Goal: Information Seeking & Learning: Learn about a topic

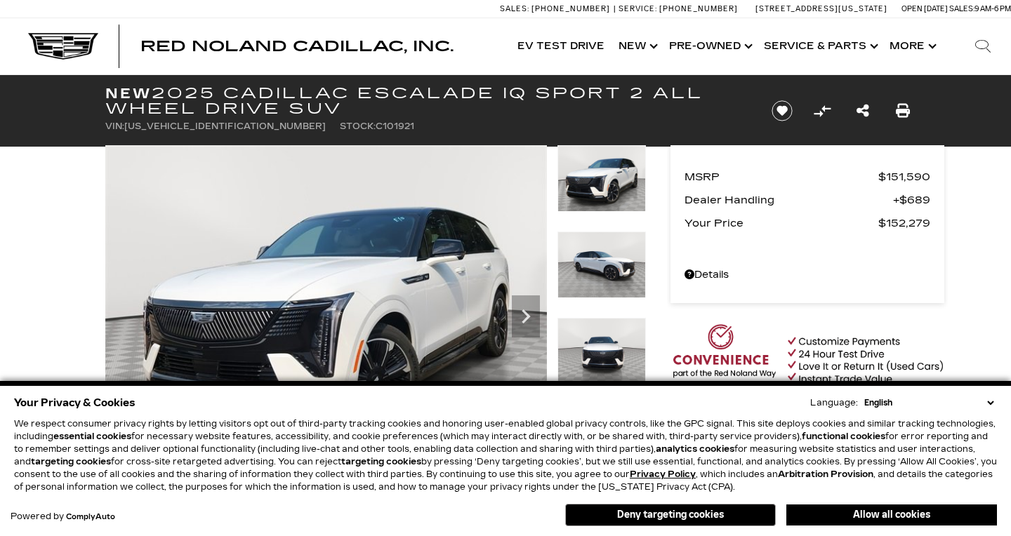
drag, startPoint x: 756, startPoint y: 368, endPoint x: 844, endPoint y: 492, distance: 152.6
click at [756, 368] on img at bounding box center [808, 356] width 274 height 64
click at [844, 511] on button "Allow all cookies" at bounding box center [891, 515] width 211 height 21
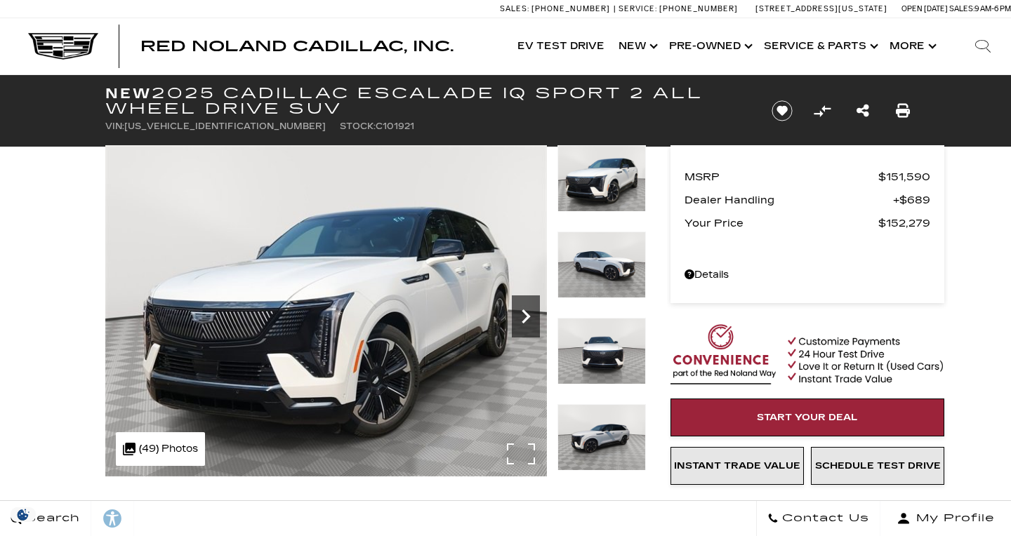
click at [524, 304] on icon "Next" at bounding box center [526, 317] width 28 height 28
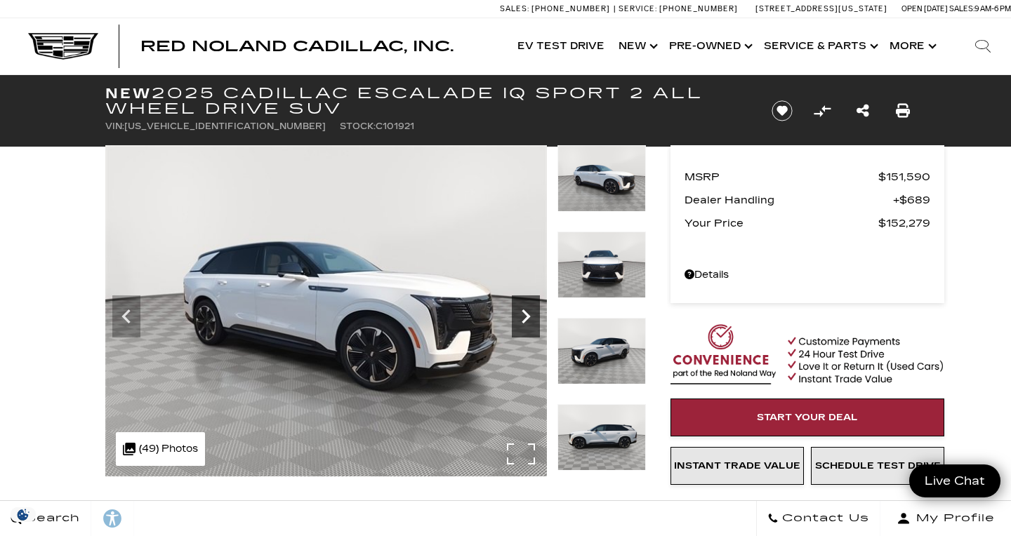
click at [522, 316] on icon "Next" at bounding box center [526, 317] width 28 height 28
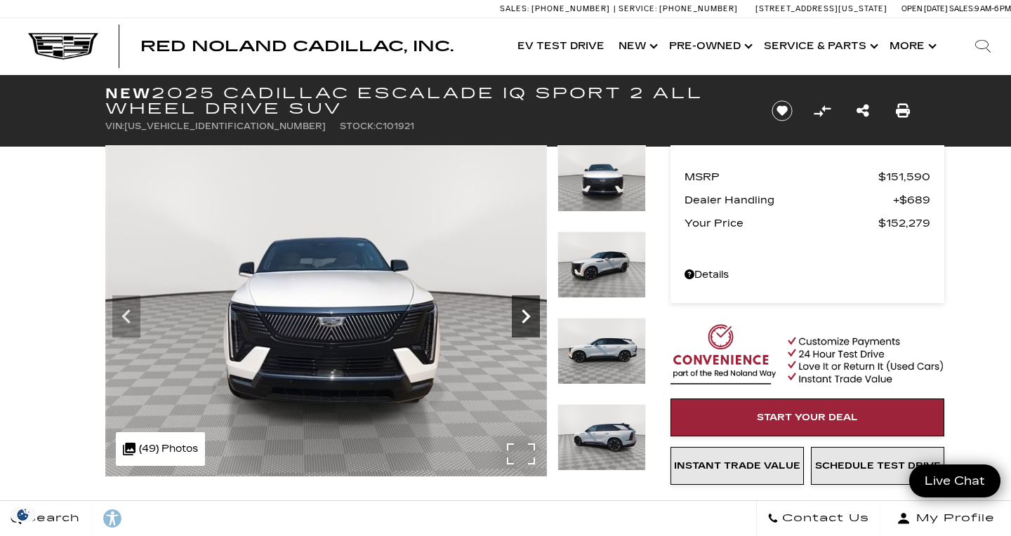
click at [522, 316] on icon "Next" at bounding box center [526, 317] width 28 height 28
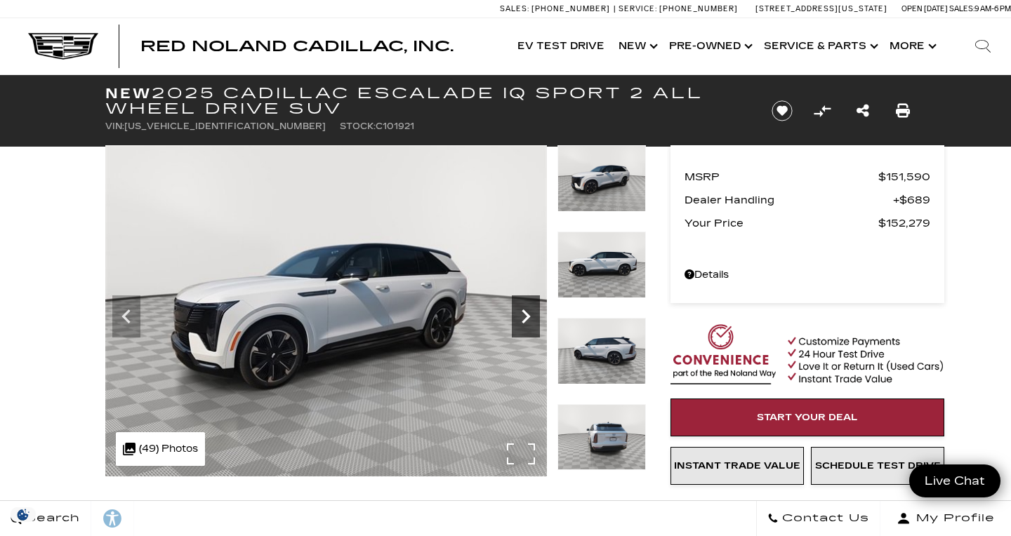
click at [522, 316] on icon "Next" at bounding box center [526, 317] width 28 height 28
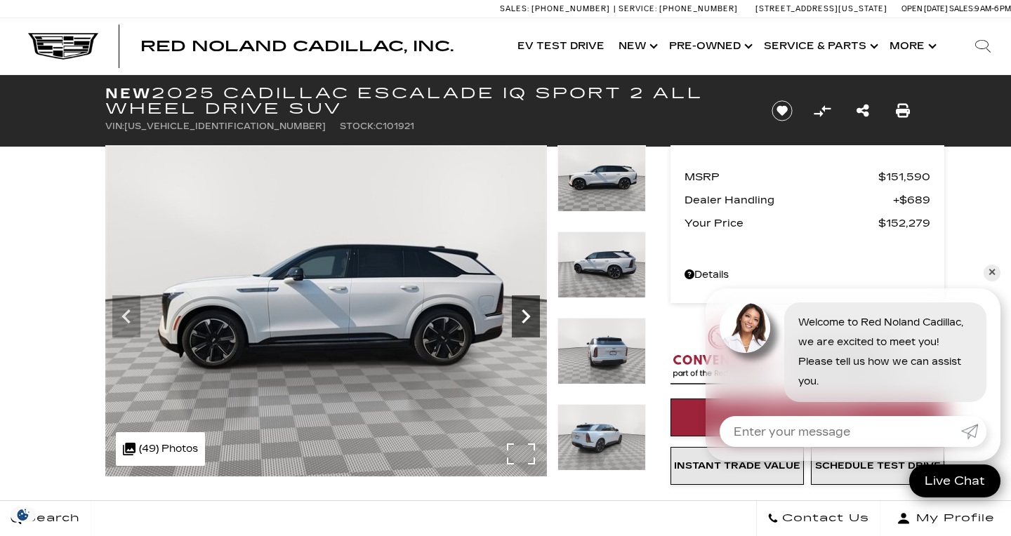
click at [513, 320] on icon "Next" at bounding box center [526, 317] width 28 height 28
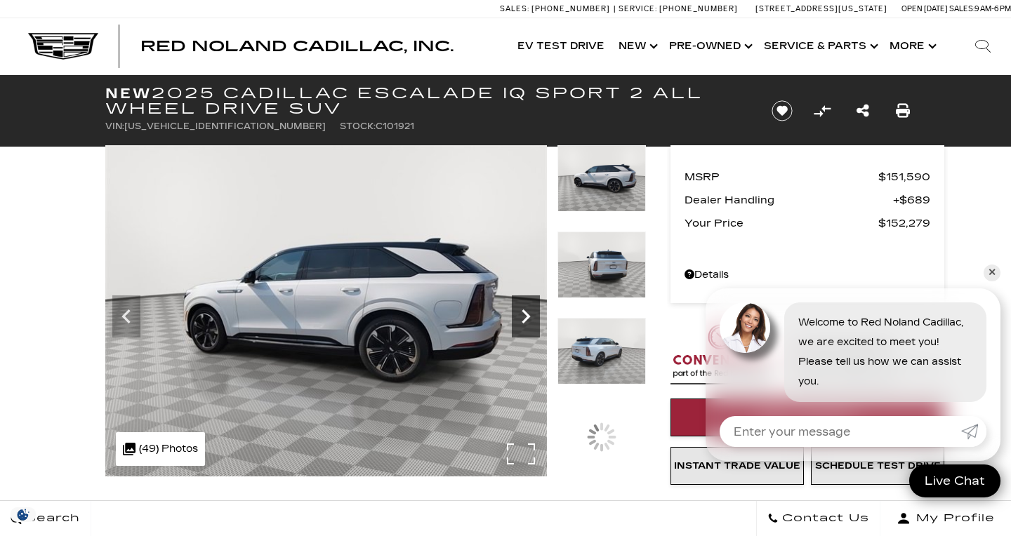
click at [513, 320] on icon "Next" at bounding box center [526, 317] width 28 height 28
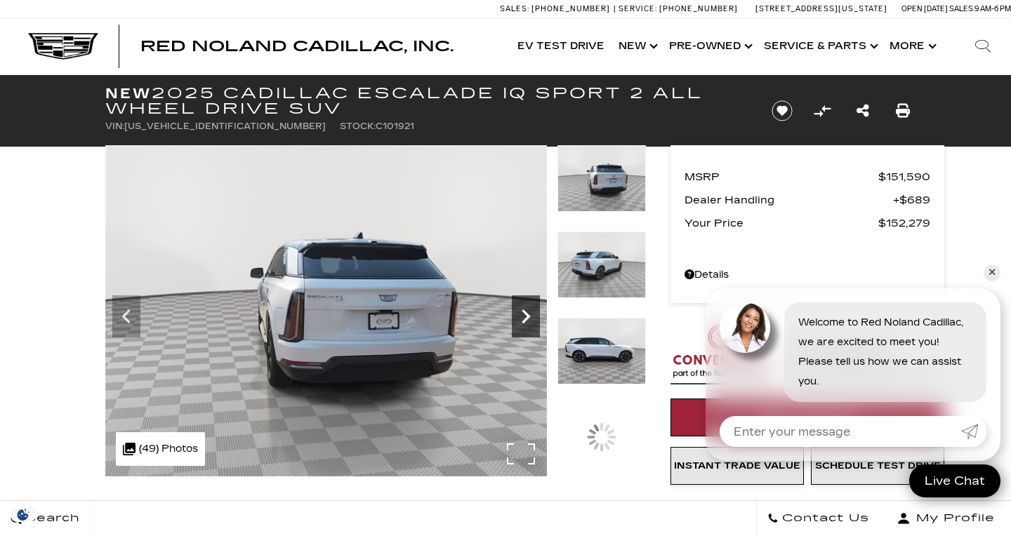
click at [513, 320] on icon "Next" at bounding box center [526, 317] width 28 height 28
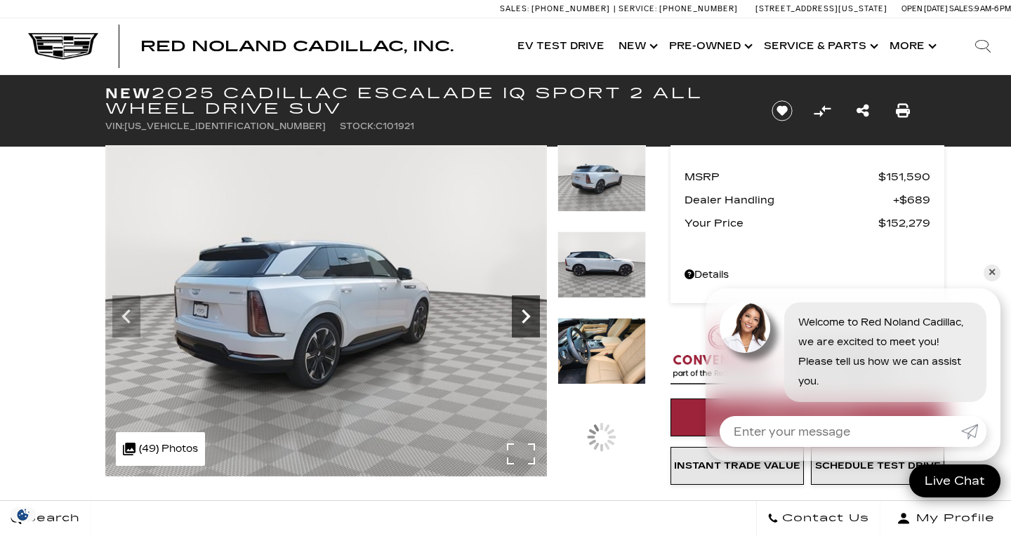
click at [513, 320] on icon "Next" at bounding box center [526, 317] width 28 height 28
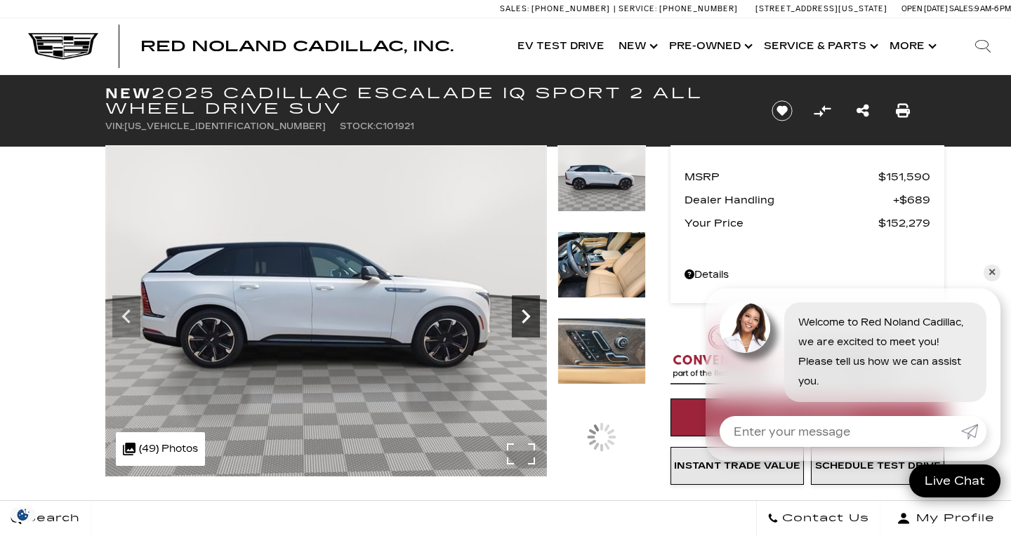
click at [513, 320] on icon "Next" at bounding box center [526, 317] width 28 height 28
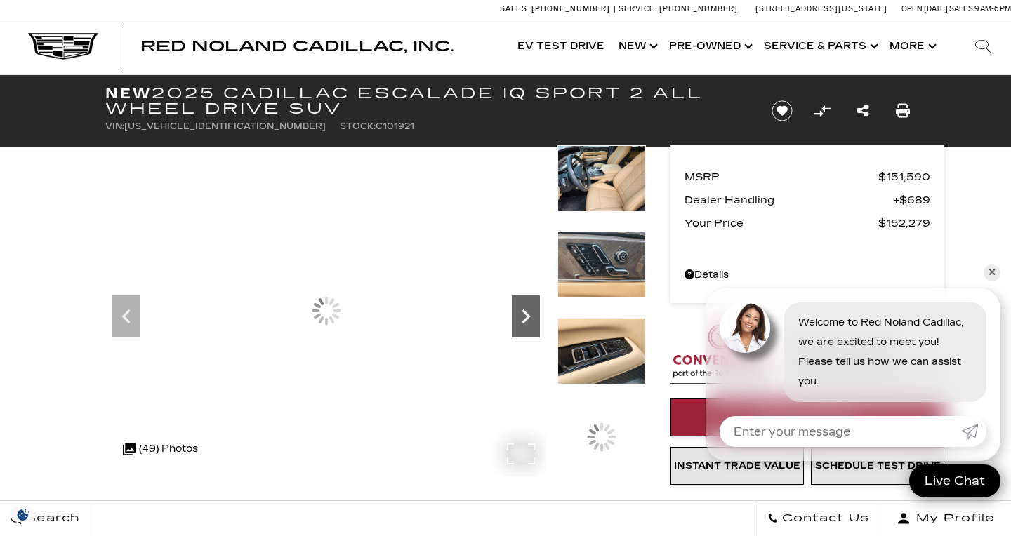
click at [513, 320] on icon "Next" at bounding box center [526, 317] width 28 height 28
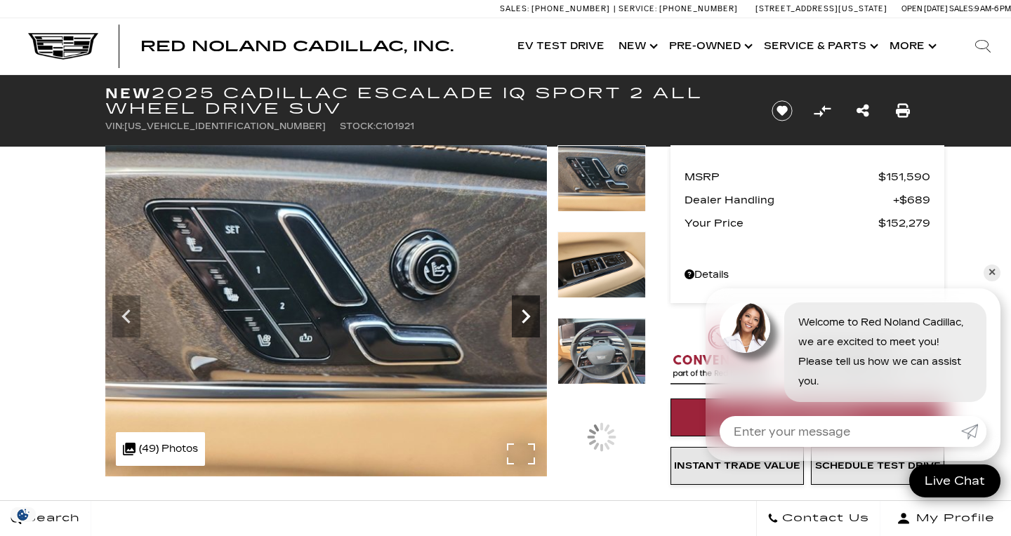
click at [513, 320] on icon "Next" at bounding box center [526, 317] width 28 height 28
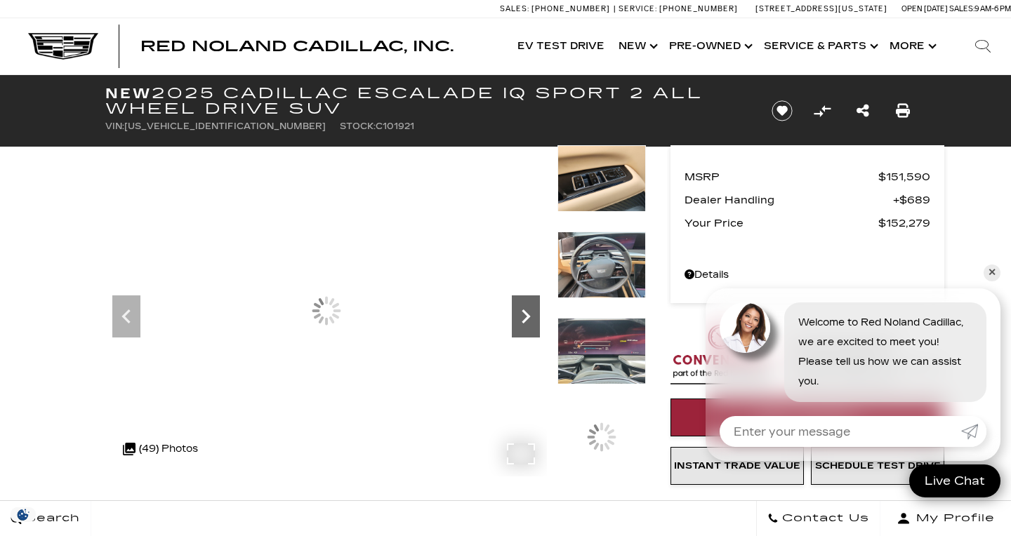
click at [513, 320] on icon "Next" at bounding box center [526, 317] width 28 height 28
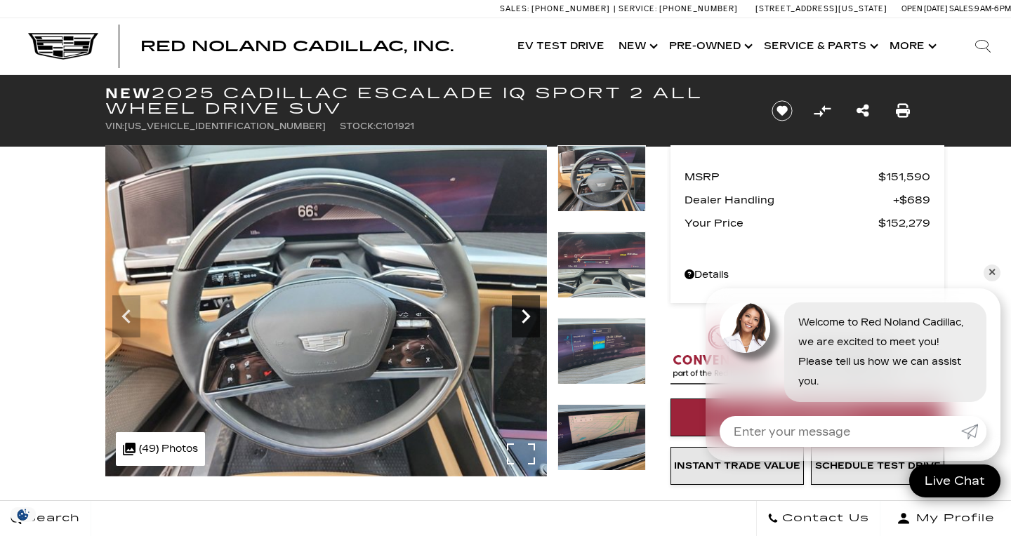
click at [513, 320] on icon "Next" at bounding box center [526, 317] width 28 height 28
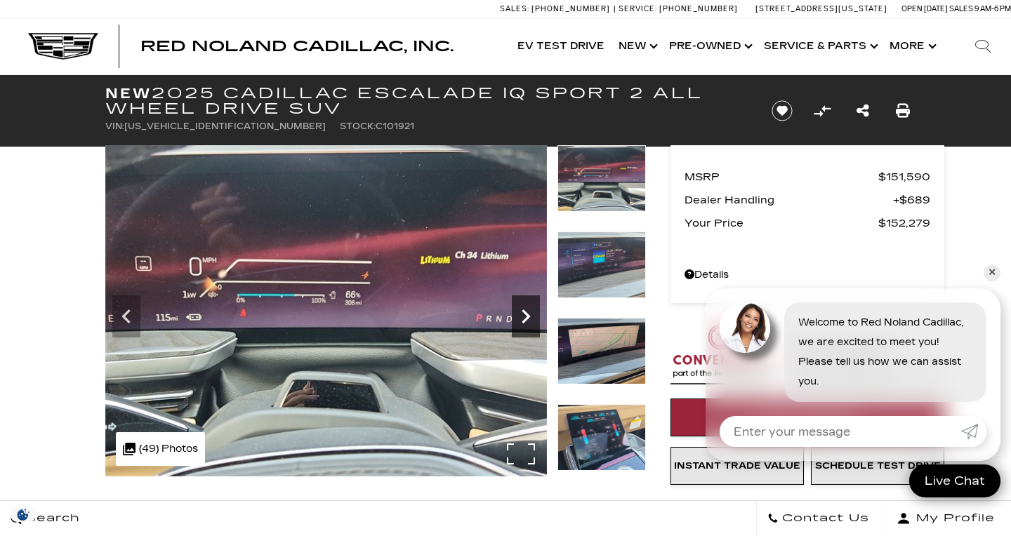
click at [513, 320] on icon "Next" at bounding box center [526, 317] width 28 height 28
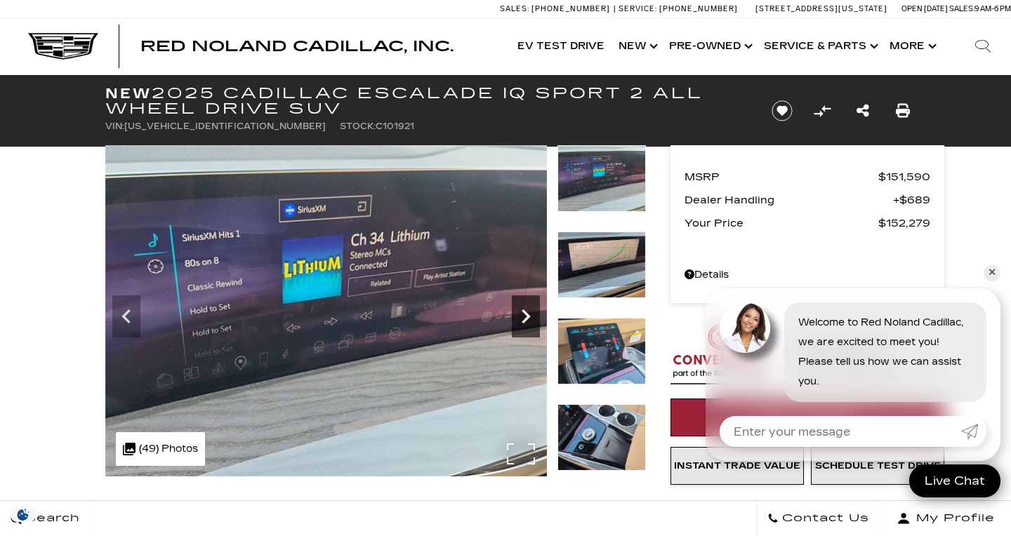
click at [513, 320] on icon "Next" at bounding box center [526, 317] width 28 height 28
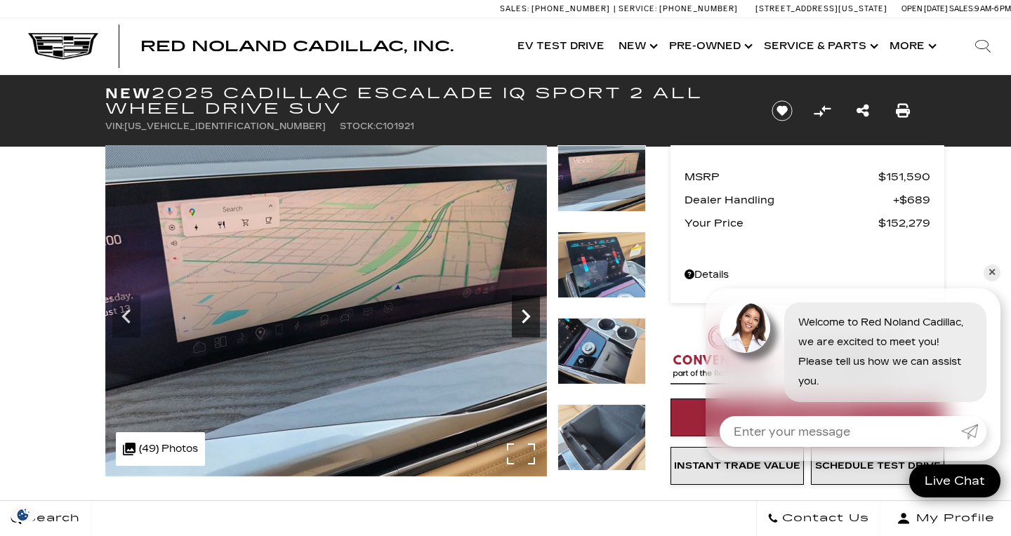
click at [513, 320] on icon "Next" at bounding box center [526, 317] width 28 height 28
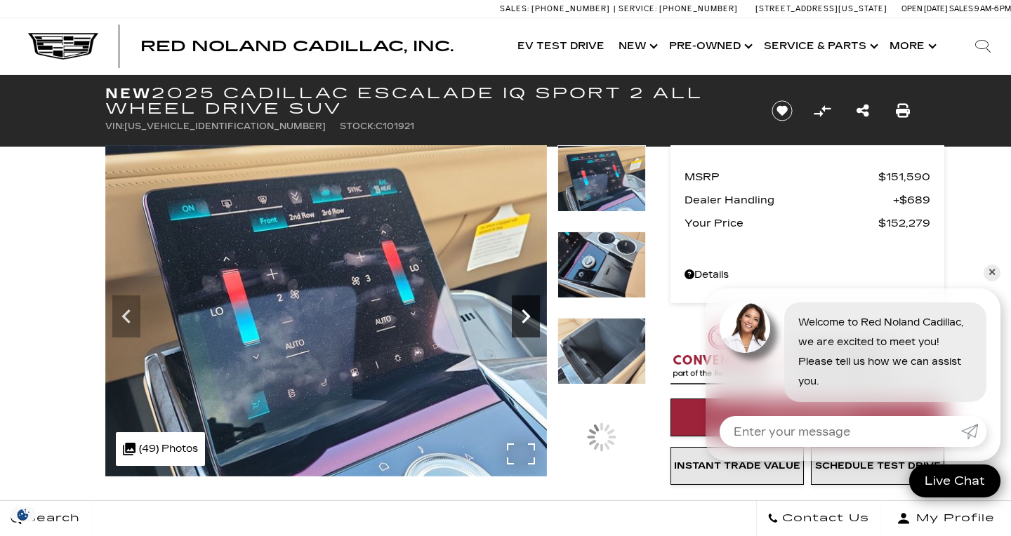
click at [513, 320] on icon "Next" at bounding box center [526, 317] width 28 height 28
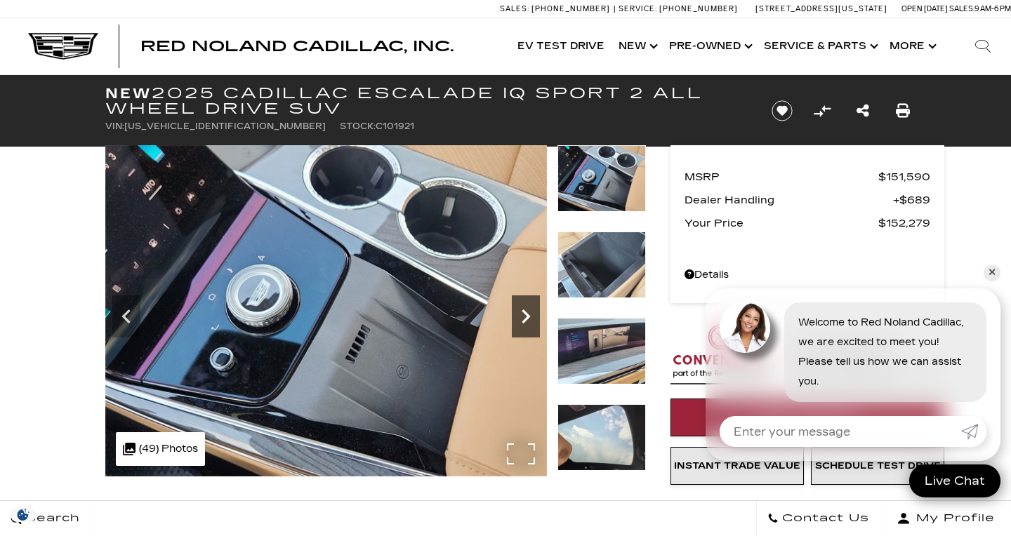
click at [513, 320] on icon "Next" at bounding box center [526, 317] width 28 height 28
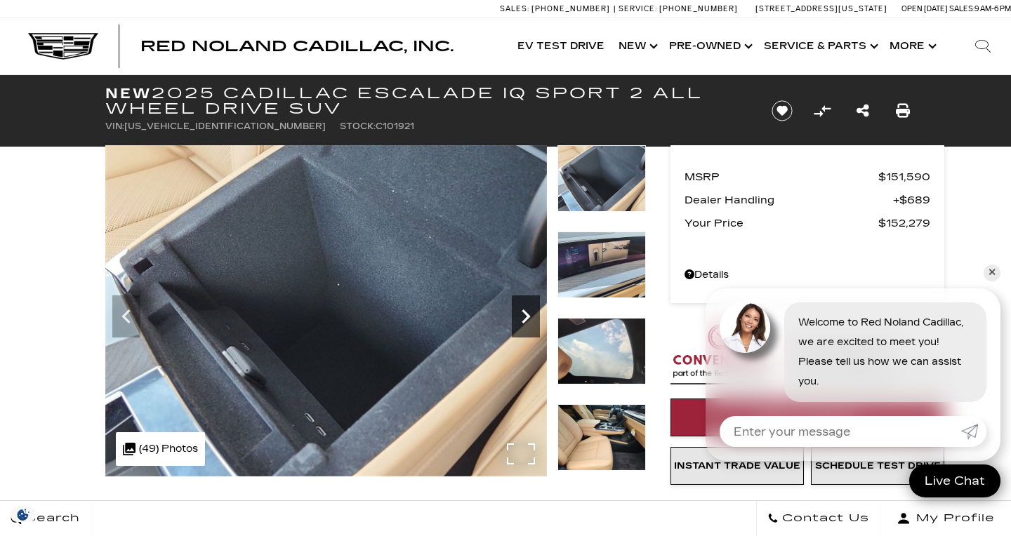
click at [514, 320] on icon "Next" at bounding box center [526, 317] width 28 height 28
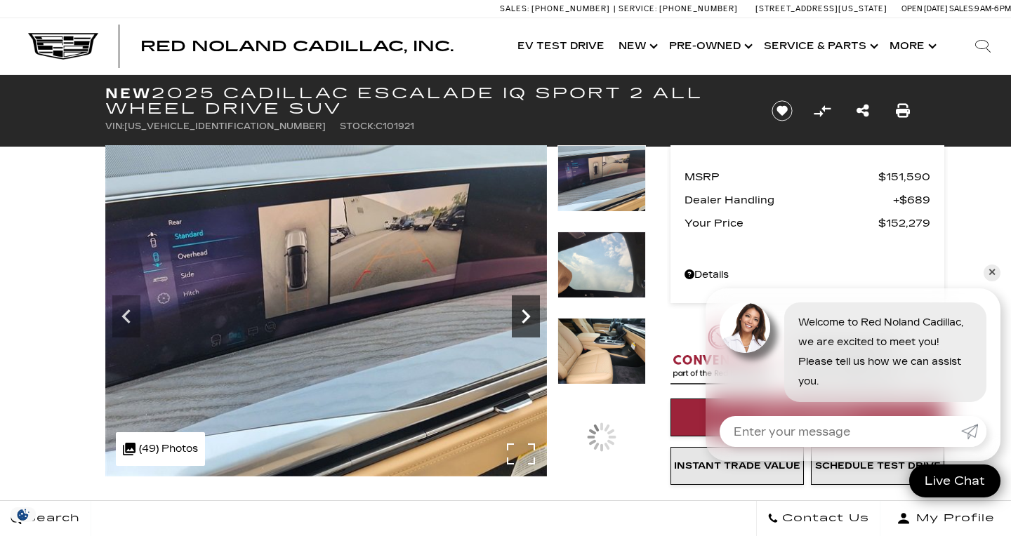
click at [514, 320] on icon "Next" at bounding box center [526, 317] width 28 height 28
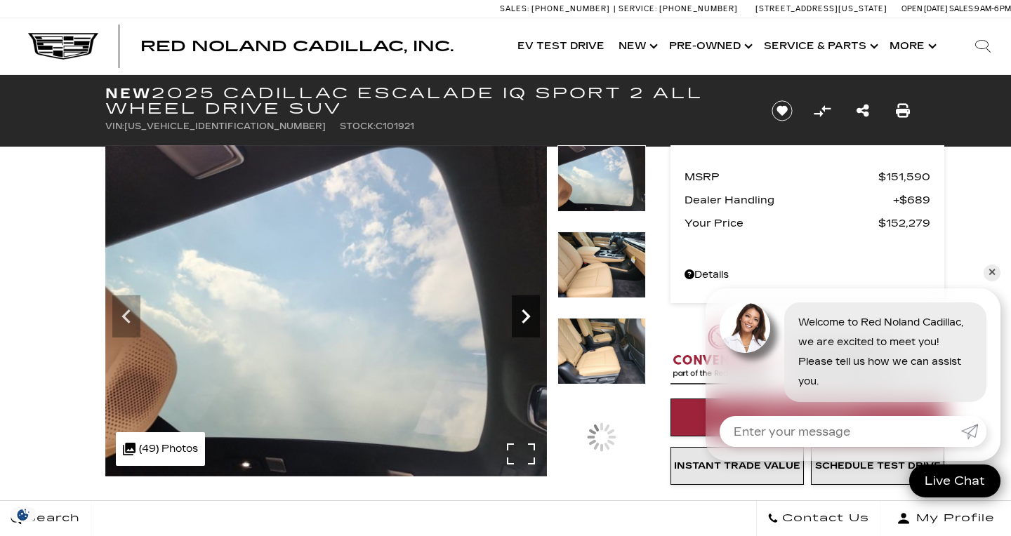
click at [514, 320] on icon "Next" at bounding box center [526, 317] width 28 height 28
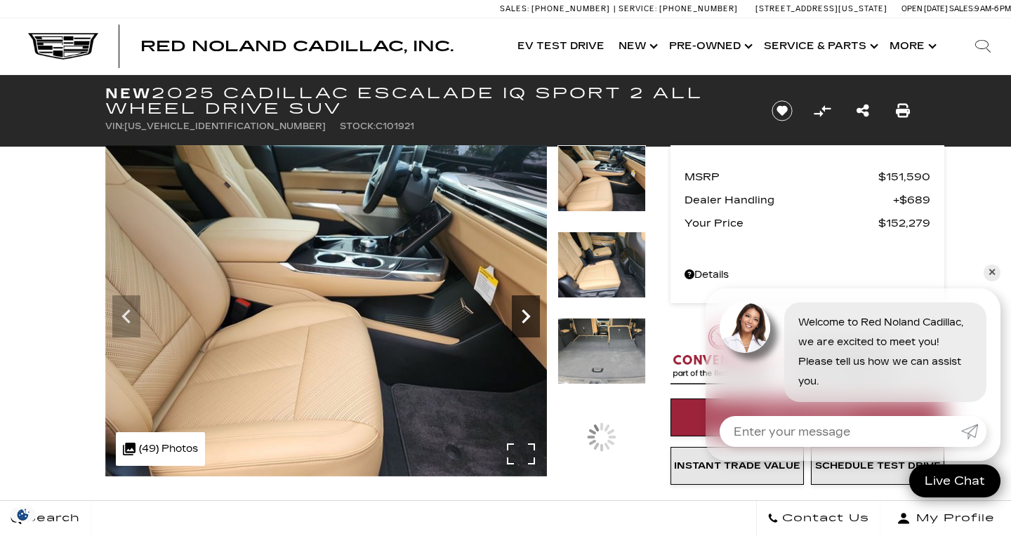
click at [514, 320] on icon "Next" at bounding box center [526, 317] width 28 height 28
